Goal: Check status: Check status

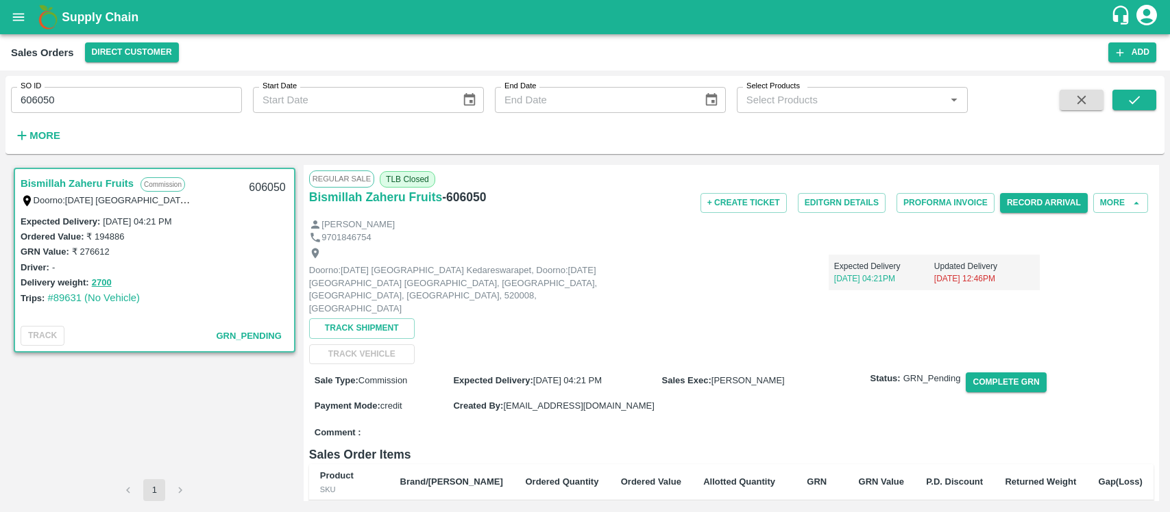
click at [110, 93] on input "606050" at bounding box center [126, 100] width 231 height 26
click at [1138, 94] on icon "submit" at bounding box center [1133, 99] width 15 height 15
click at [18, 11] on icon "open drawer" at bounding box center [18, 17] width 15 height 15
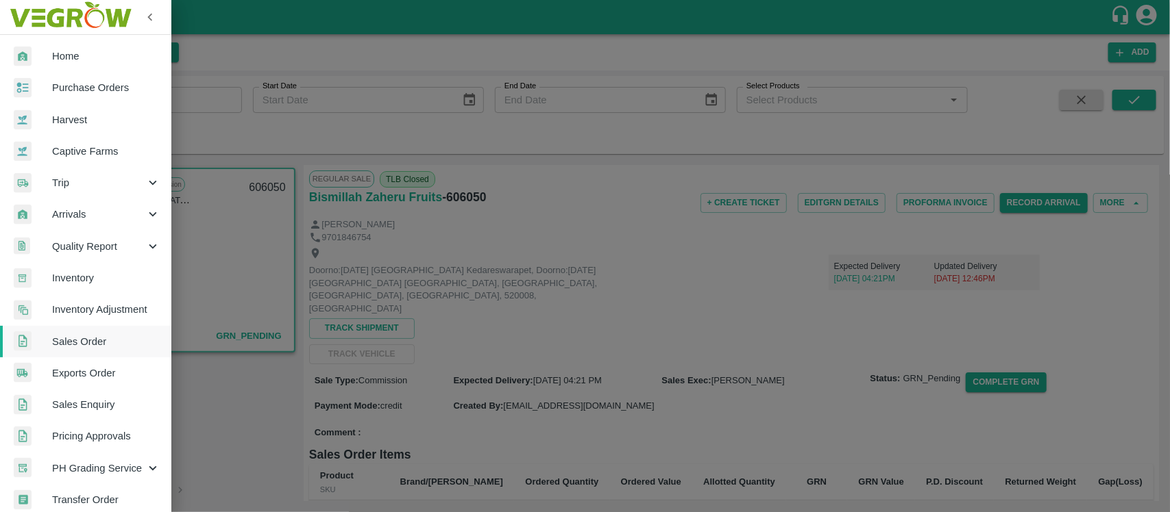
click at [71, 406] on span "Sales Enquiry" at bounding box center [106, 404] width 108 height 15
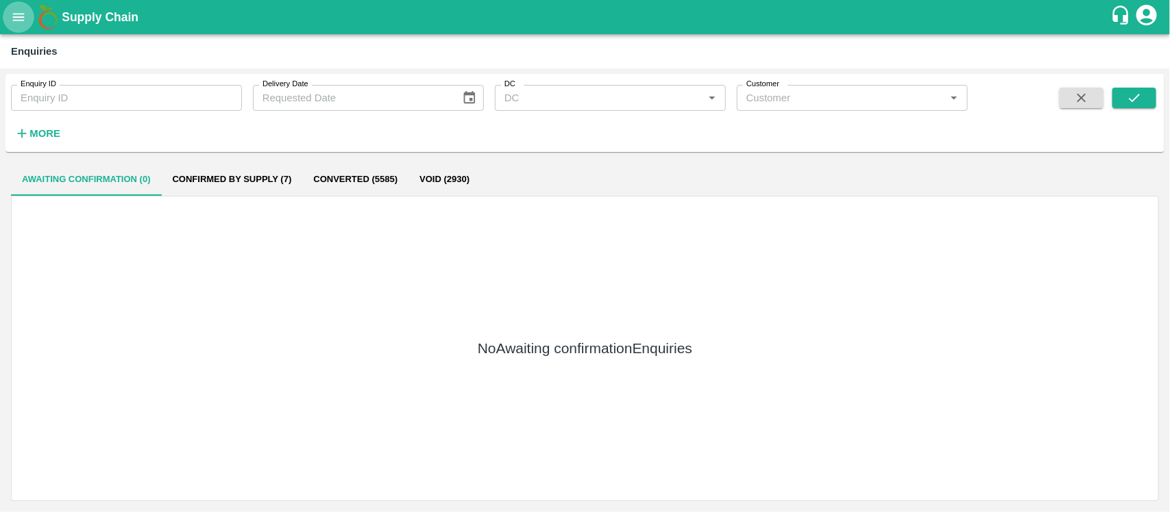
click at [15, 18] on icon "open drawer" at bounding box center [18, 17] width 15 height 15
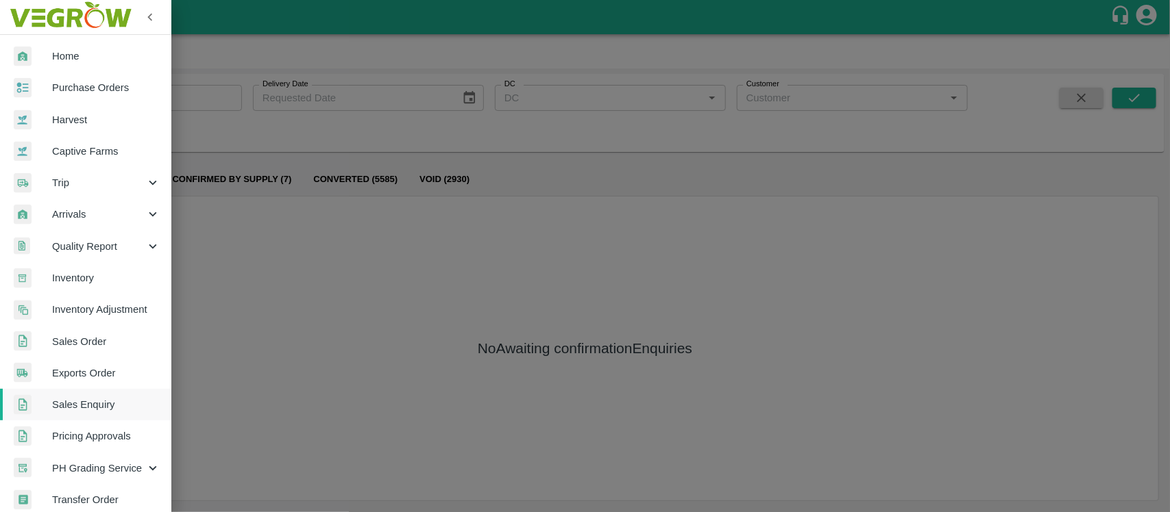
click at [76, 379] on span "Exports Order" at bounding box center [106, 373] width 108 height 15
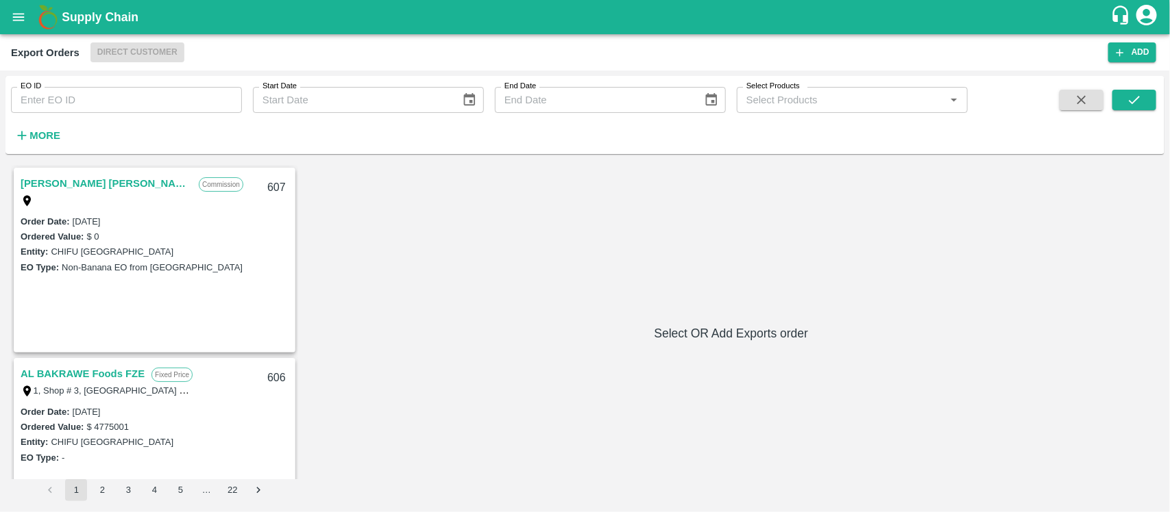
click at [114, 106] on input "EO ID" at bounding box center [126, 100] width 231 height 26
paste input "568"
type input "568"
click at [1131, 107] on icon "submit" at bounding box center [1133, 99] width 15 height 15
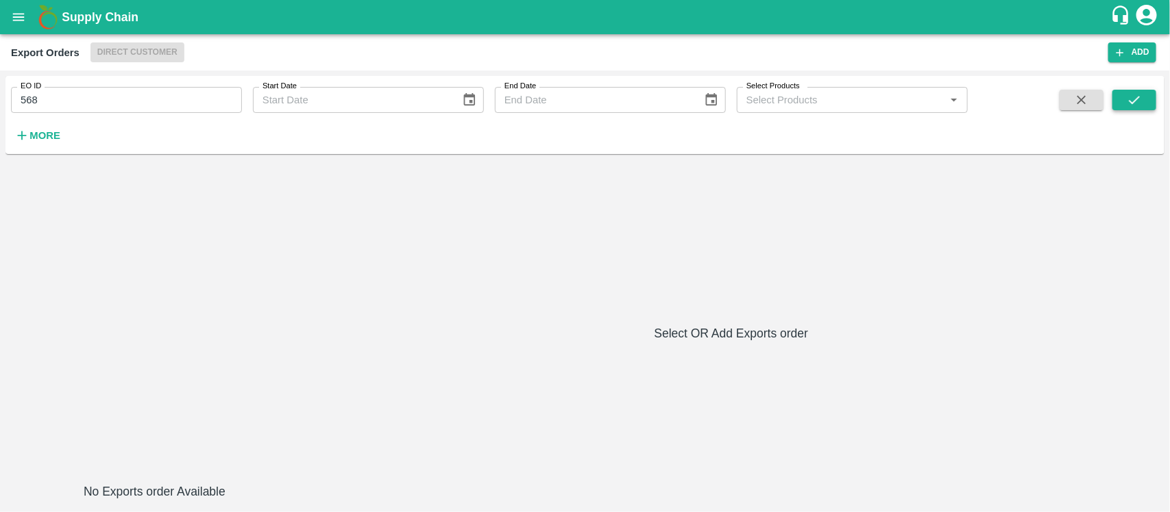
click at [1141, 99] on icon "submit" at bounding box center [1133, 99] width 15 height 15
click at [1128, 108] on button "submit" at bounding box center [1134, 100] width 44 height 21
click at [1134, 105] on icon "submit" at bounding box center [1133, 99] width 15 height 15
click at [58, 135] on strong "More" at bounding box center [44, 135] width 31 height 11
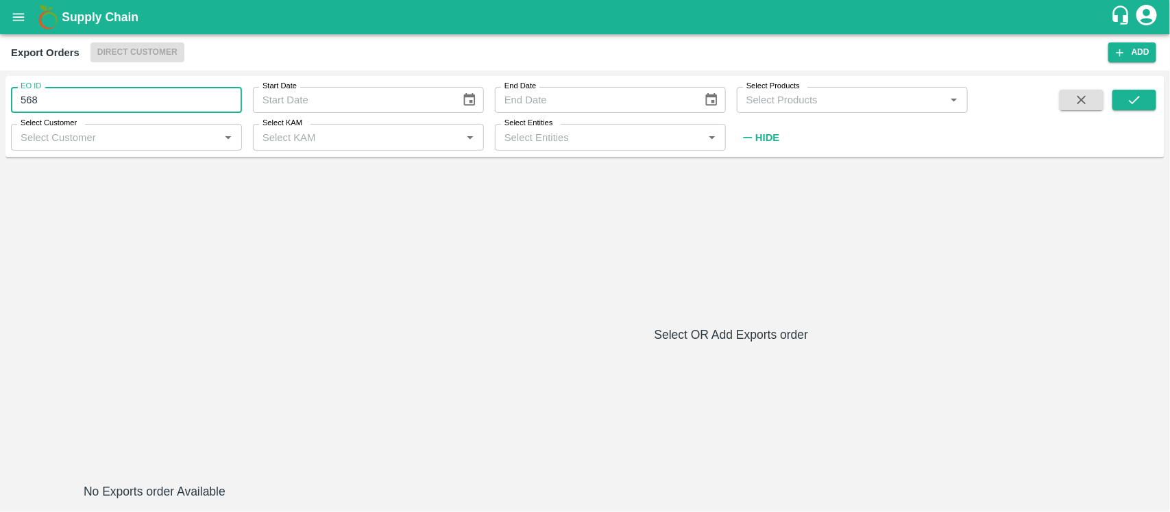
click at [46, 101] on input "568" at bounding box center [126, 100] width 231 height 26
click at [1134, 98] on icon "submit" at bounding box center [1133, 99] width 15 height 15
click at [16, 25] on button "open drawer" at bounding box center [19, 17] width 32 height 32
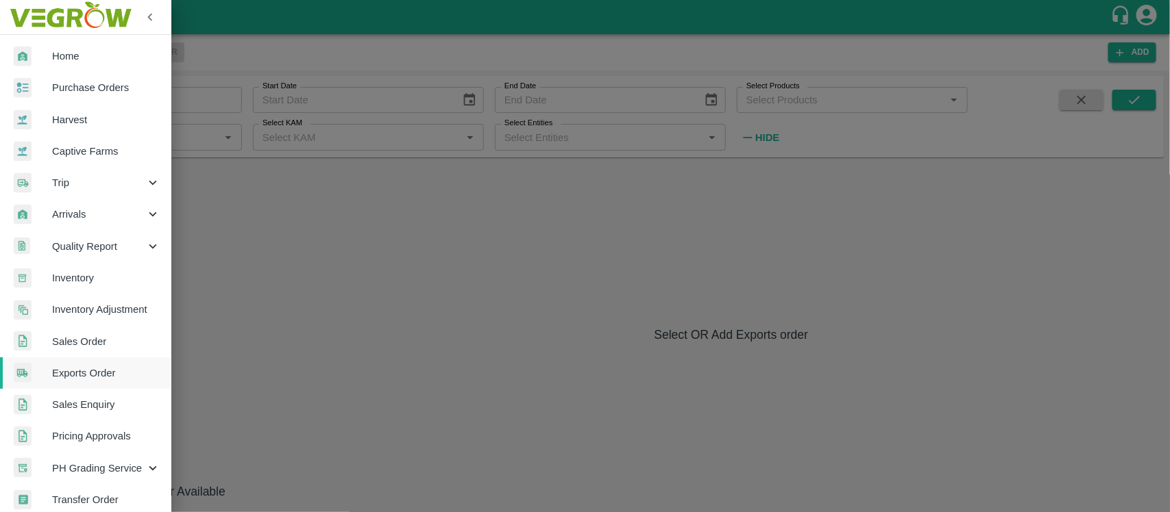
click at [258, 124] on div at bounding box center [585, 256] width 1170 height 512
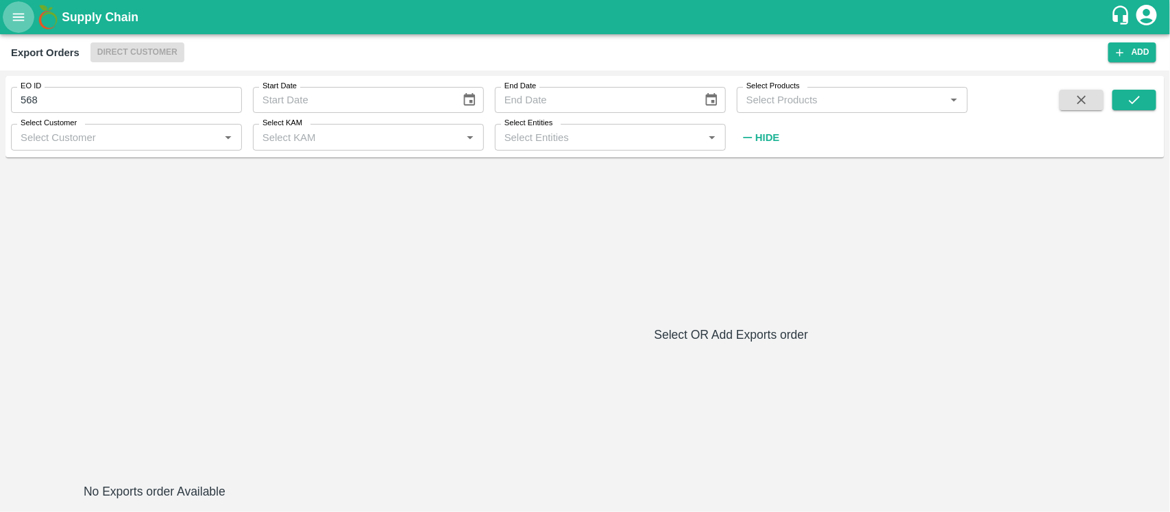
click at [21, 8] on button "open drawer" at bounding box center [19, 17] width 32 height 32
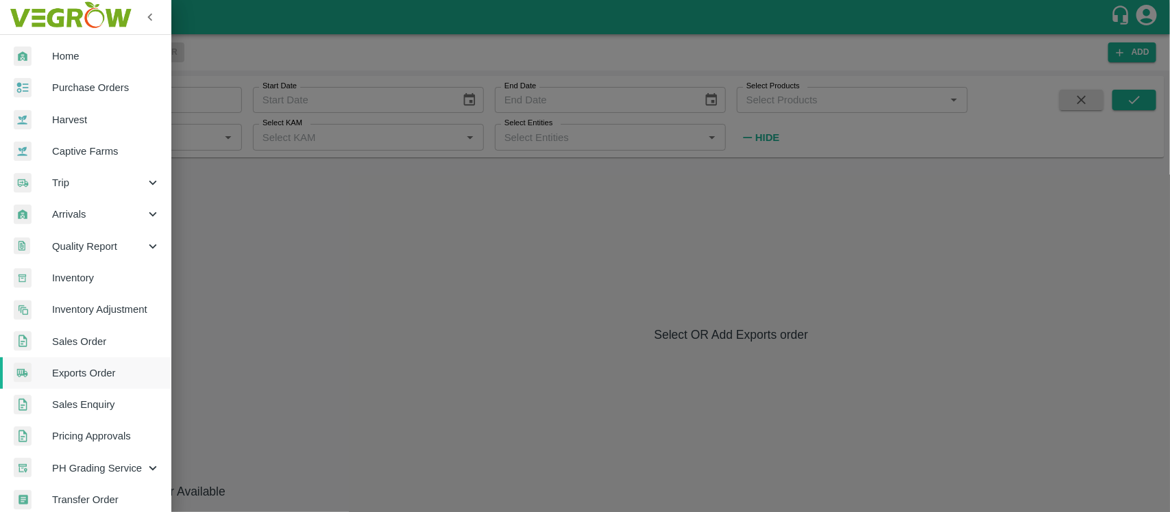
click at [93, 353] on link "Sales Order" at bounding box center [85, 342] width 171 height 32
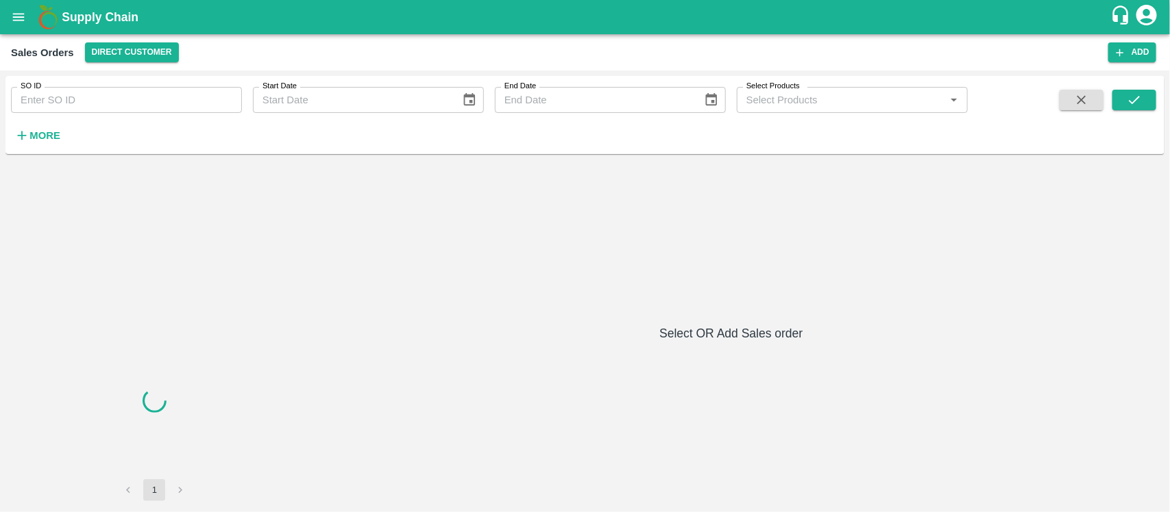
click at [110, 105] on input "SO ID" at bounding box center [126, 100] width 231 height 26
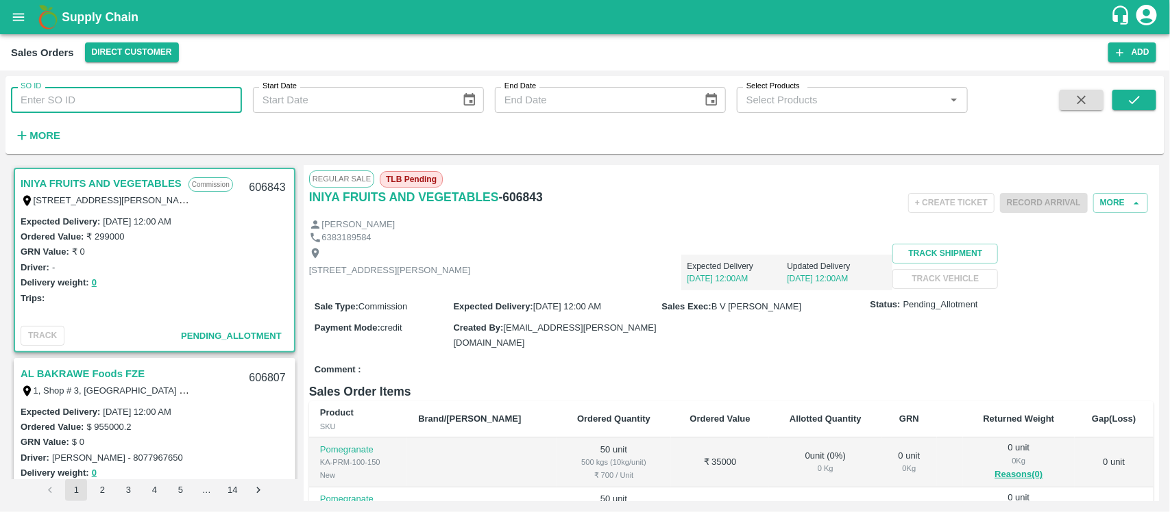
click at [17, 17] on icon "open drawer" at bounding box center [19, 17] width 12 height 8
